Goal: Check status: Verify the current state of an ongoing process or item

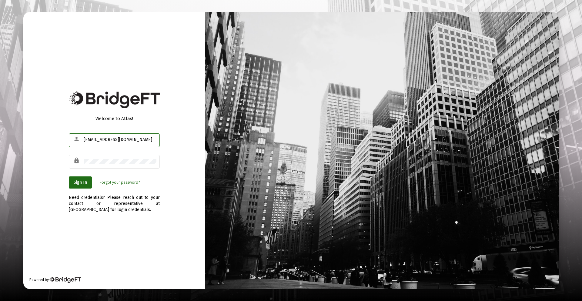
click at [93, 137] on input "[EMAIL_ADDRESS][DOMAIN_NAME]" at bounding box center [120, 139] width 73 height 5
type input "[PERSON_NAME][EMAIL_ADDRESS][DOMAIN_NAME]"
click at [77, 178] on button "Sign In" at bounding box center [80, 183] width 23 height 12
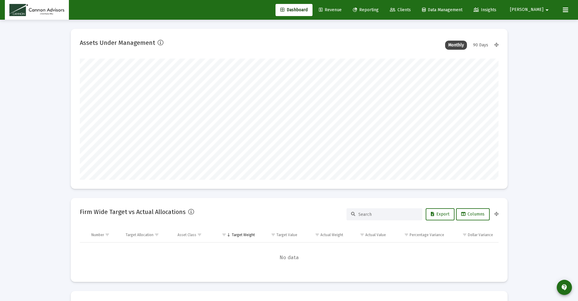
scroll to position [121, 225]
type input "[DATE]"
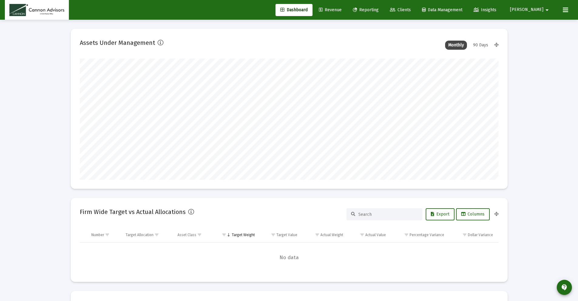
click at [379, 10] on span "Reporting" at bounding box center [366, 9] width 26 height 5
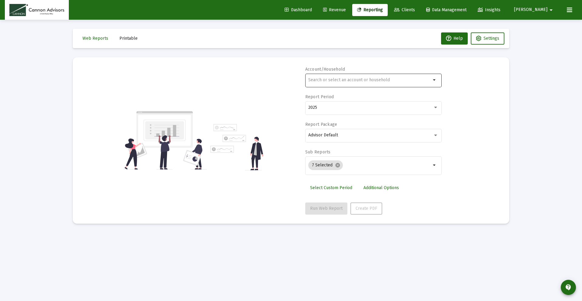
click at [363, 82] on input "text" at bounding box center [370, 80] width 123 height 5
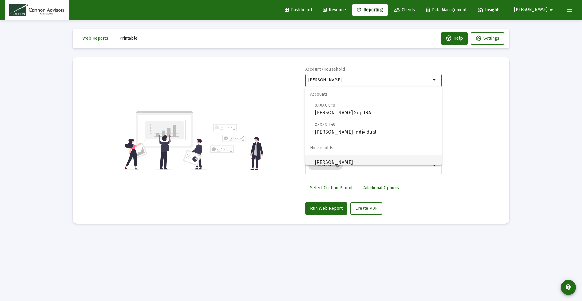
click at [375, 158] on span "[PERSON_NAME]" at bounding box center [376, 162] width 122 height 15
type input "[PERSON_NAME]"
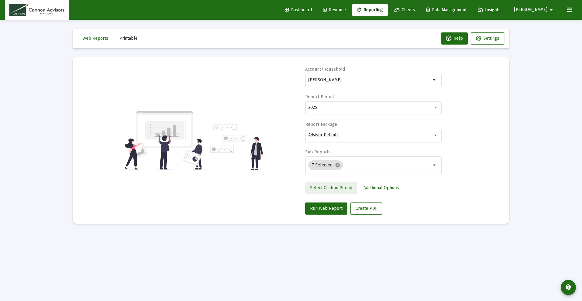
click at [345, 186] on span "Select Custom Period" at bounding box center [331, 187] width 42 height 5
click at [368, 102] on div at bounding box center [340, 107] width 71 height 15
click at [371, 107] on button "Open calendar" at bounding box center [367, 107] width 9 height 9
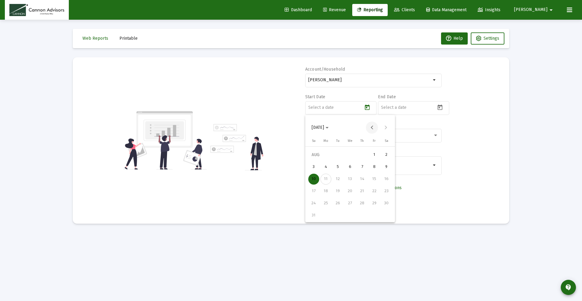
click at [371, 125] on button "Previous month" at bounding box center [372, 128] width 12 height 12
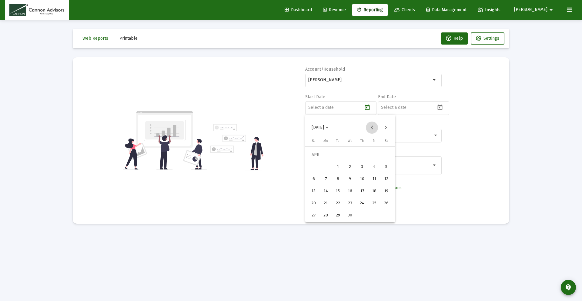
click at [371, 125] on button "Previous month" at bounding box center [372, 128] width 12 height 12
click at [354, 152] on div "1" at bounding box center [350, 155] width 11 height 11
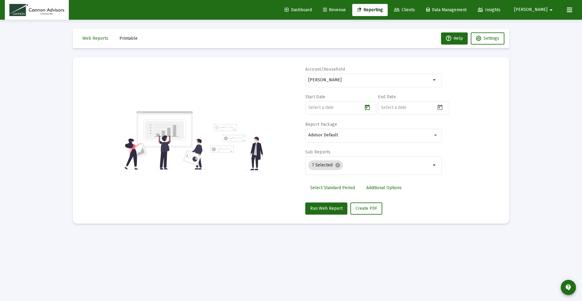
type input "[DATE]"
click at [443, 106] on icon "Open calendar" at bounding box center [440, 107] width 6 height 6
click at [388, 178] on div "10" at bounding box center [386, 179] width 11 height 11
type input "[DATE]"
click at [333, 207] on span "Run Web Report" at bounding box center [326, 208] width 32 height 5
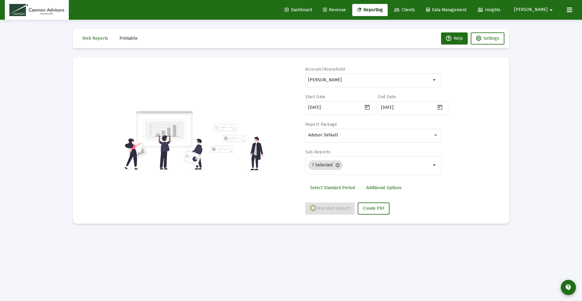
select select "View all"
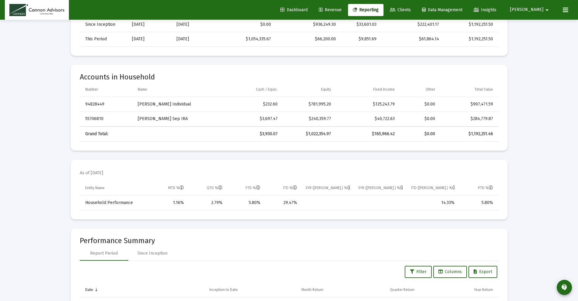
scroll to position [283, 0]
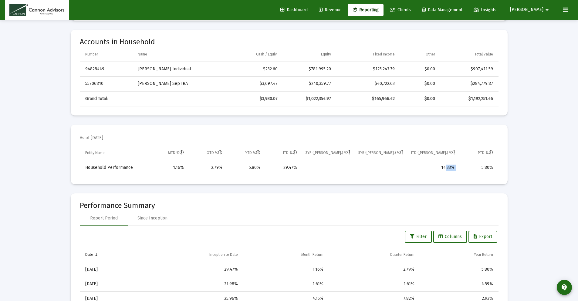
drag, startPoint x: 443, startPoint y: 168, endPoint x: 466, endPoint y: 170, distance: 23.7
click at [466, 170] on tr "Household Performance 1.16% 2.79% 5.80% 29.47% 14.33% 5.80%" at bounding box center [289, 167] width 419 height 15
click at [466, 170] on div "5.80%" at bounding box center [478, 168] width 30 height 6
drag, startPoint x: 485, startPoint y: 166, endPoint x: 496, endPoint y: 165, distance: 11.0
click at [496, 165] on td "5.80%" at bounding box center [479, 167] width 40 height 15
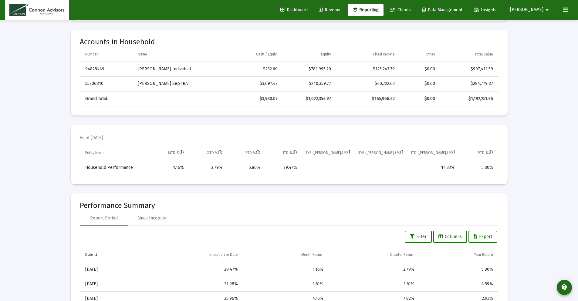
click at [496, 165] on td "5.80%" at bounding box center [479, 167] width 40 height 15
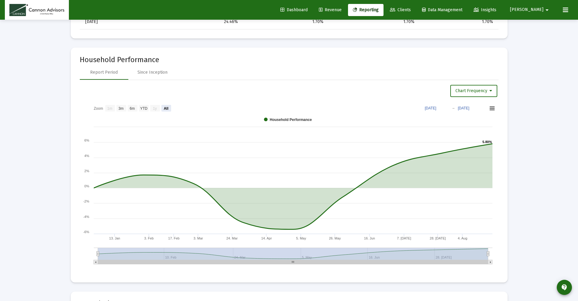
scroll to position [635, 0]
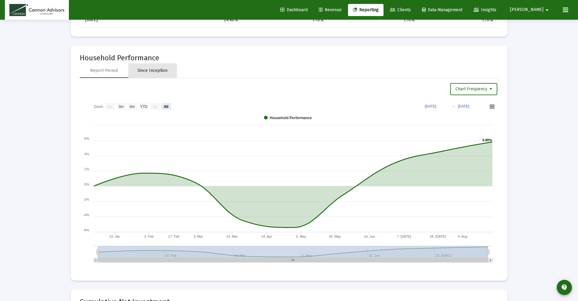
click at [151, 70] on div "Since Inception" at bounding box center [152, 71] width 30 height 6
select select "View all"
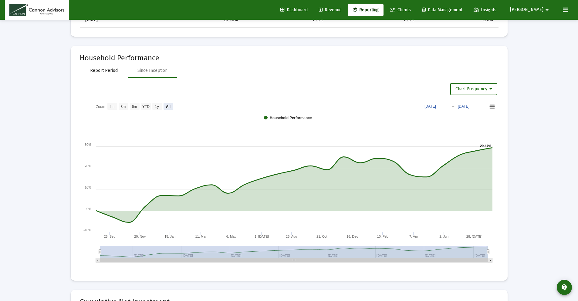
click at [111, 70] on div "Report Period" at bounding box center [104, 71] width 28 height 6
select select "View all"
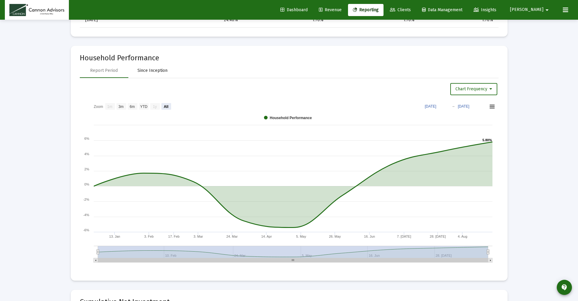
click at [154, 69] on div "Since Inception" at bounding box center [152, 71] width 30 height 6
select select "View all"
